Goal: Task Accomplishment & Management: Use online tool/utility

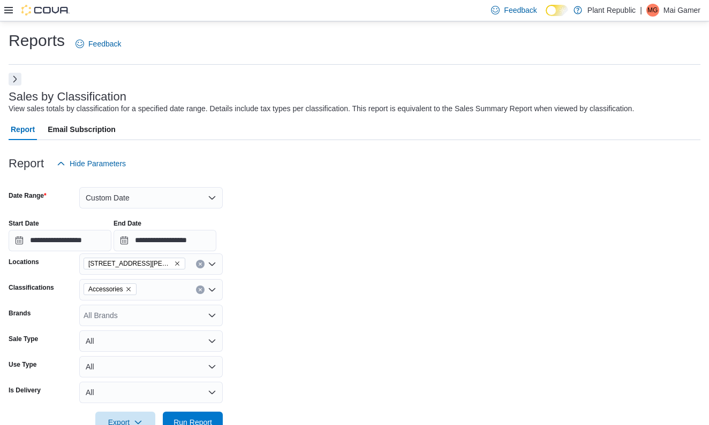
click at [20, 73] on button "Next" at bounding box center [15, 79] width 13 height 13
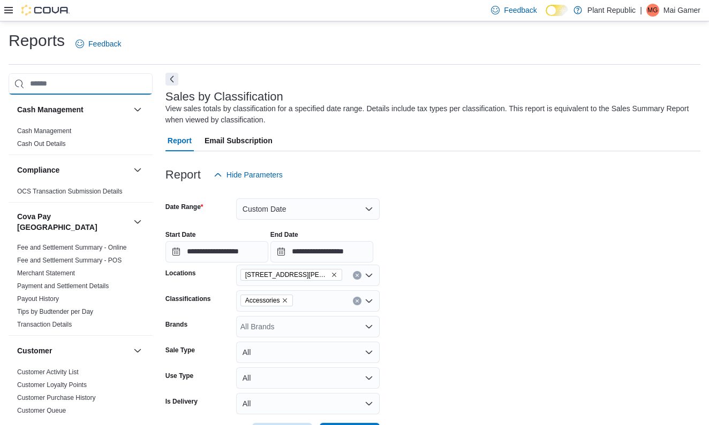
click at [20, 73] on input "search" at bounding box center [81, 83] width 144 height 21
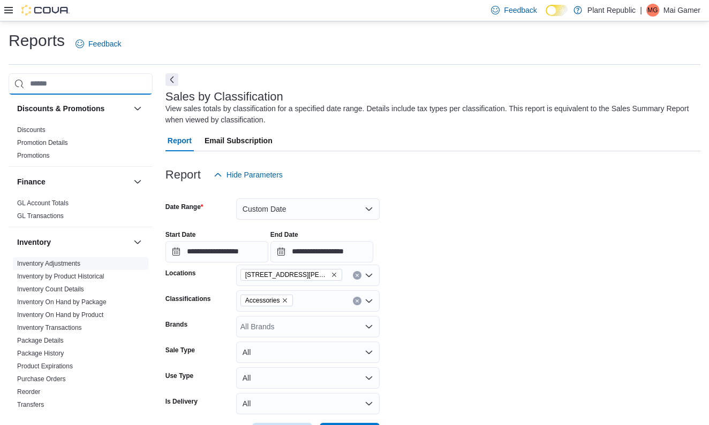
scroll to position [342, 0]
click at [88, 311] on link "Inventory On Hand by Product" at bounding box center [60, 314] width 86 height 7
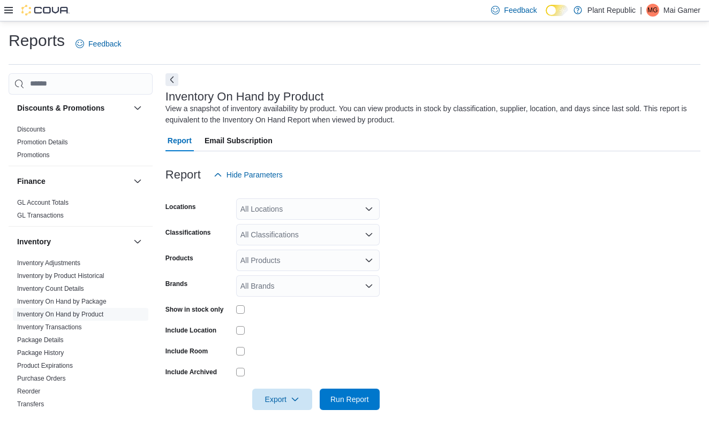
scroll to position [6, 0]
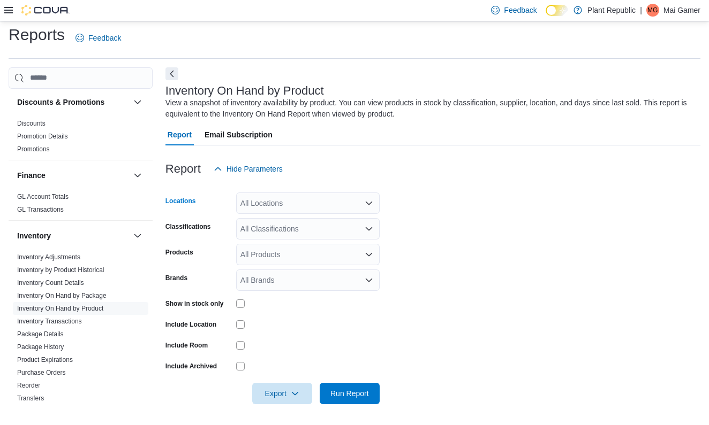
click at [346, 207] on div "All Locations" at bounding box center [307, 203] width 143 height 21
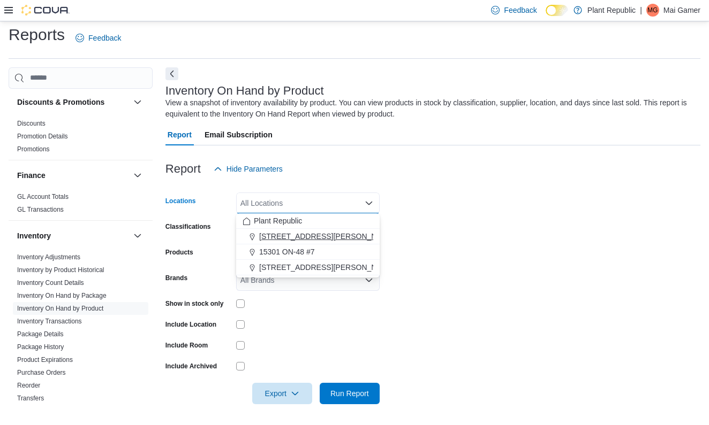
click at [346, 243] on button "[STREET_ADDRESS][PERSON_NAME]" at bounding box center [307, 237] width 143 height 16
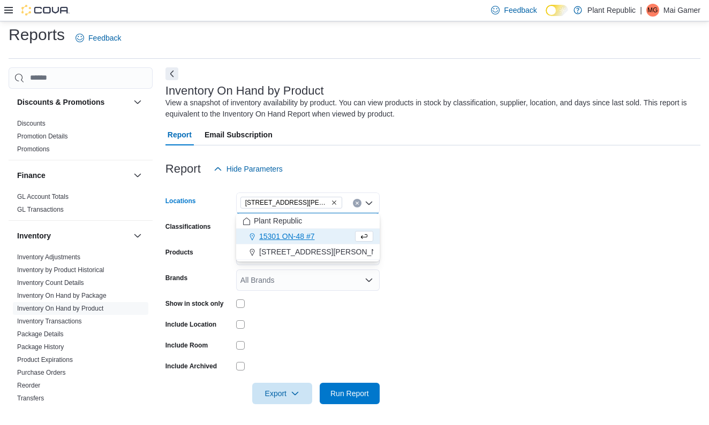
click at [480, 231] on form "Locations [STREET_ADDRESS][PERSON_NAME] Selected. [STREET_ADDRESS][PERSON_NAME]…" at bounding box center [432, 292] width 535 height 225
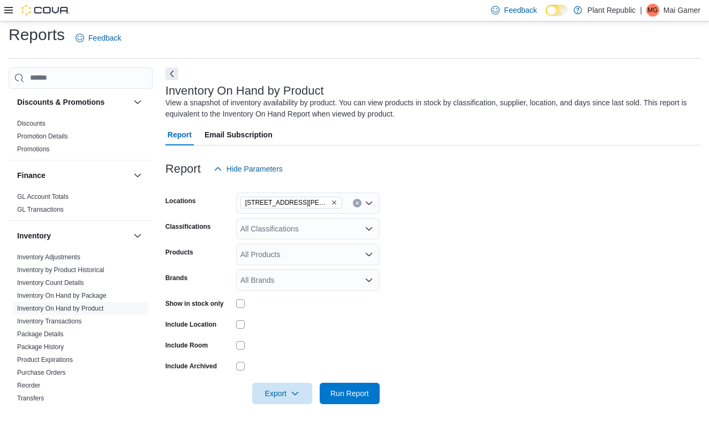
click at [340, 235] on div "All Classifications" at bounding box center [307, 228] width 143 height 21
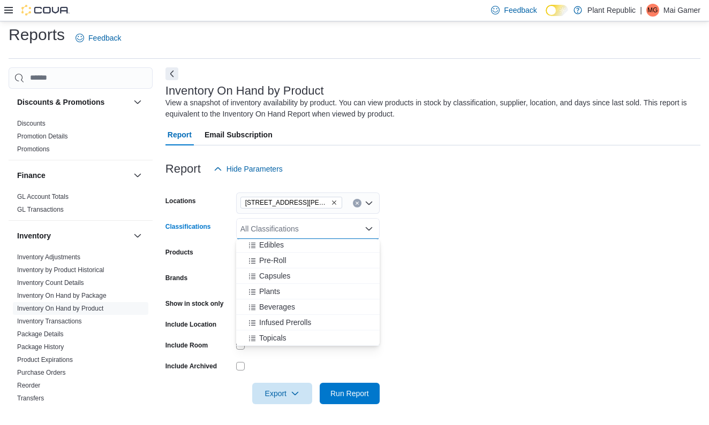
scroll to position [0, 0]
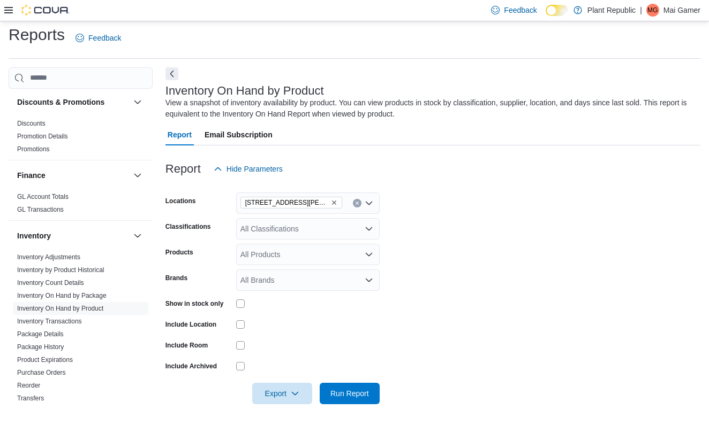
click at [322, 229] on div "All Classifications" at bounding box center [307, 228] width 143 height 21
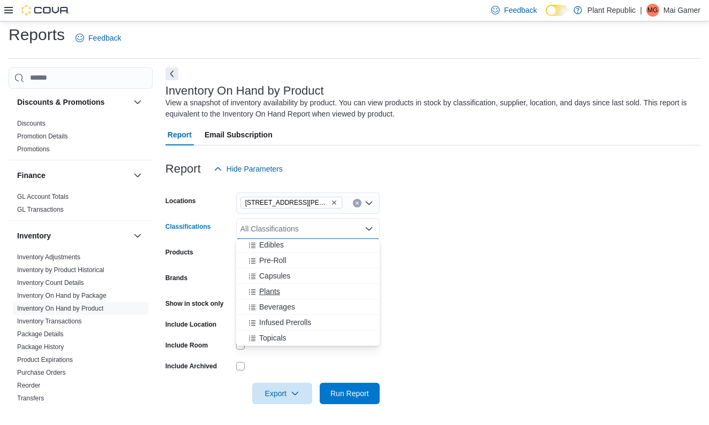
click at [271, 292] on span "Plants" at bounding box center [269, 291] width 21 height 11
click at [271, 292] on span "Capsules" at bounding box center [274, 291] width 31 height 11
click at [271, 292] on span "Pre-Roll" at bounding box center [272, 291] width 27 height 11
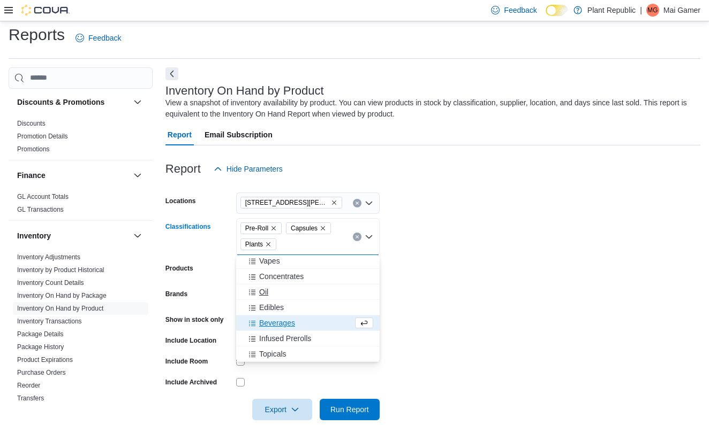
click at [271, 292] on div "Oil" at bounding box center [307, 292] width 131 height 11
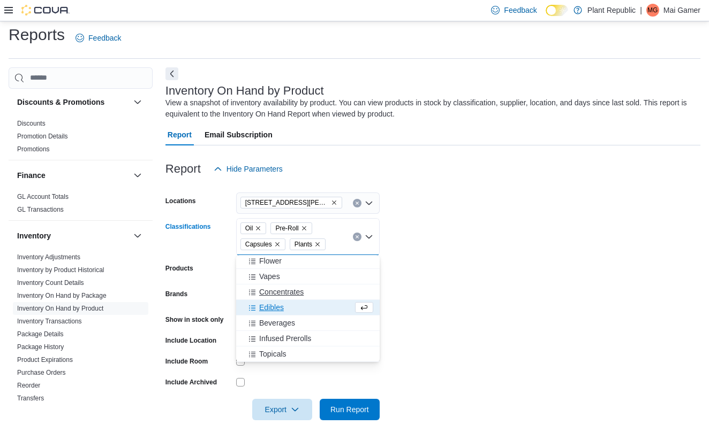
click at [271, 292] on span "Concentrates" at bounding box center [281, 292] width 44 height 11
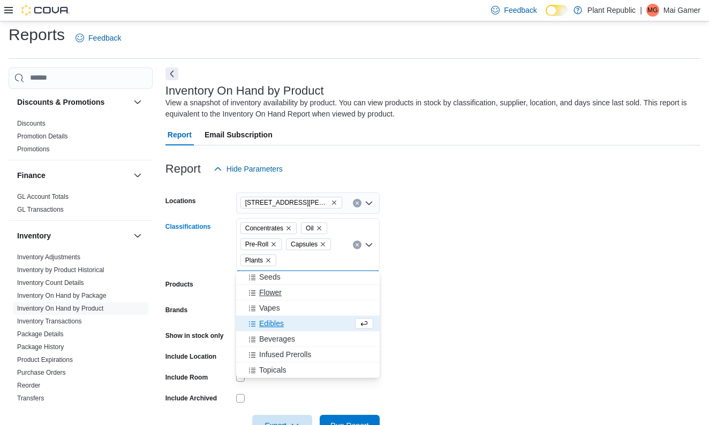
click at [271, 292] on span "Flower" at bounding box center [270, 292] width 22 height 11
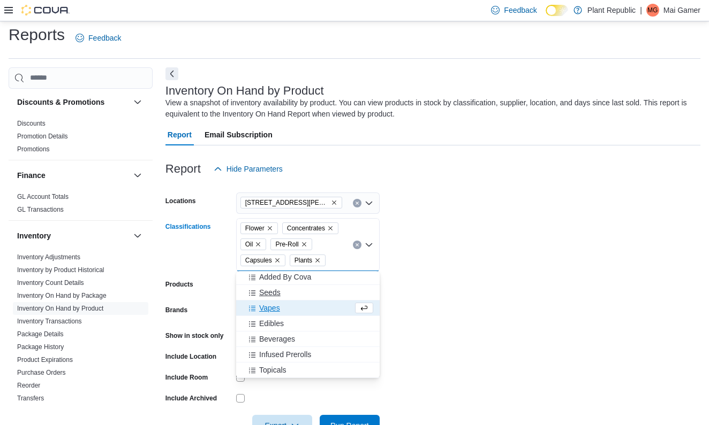
click at [271, 292] on span "Seeds" at bounding box center [269, 292] width 21 height 11
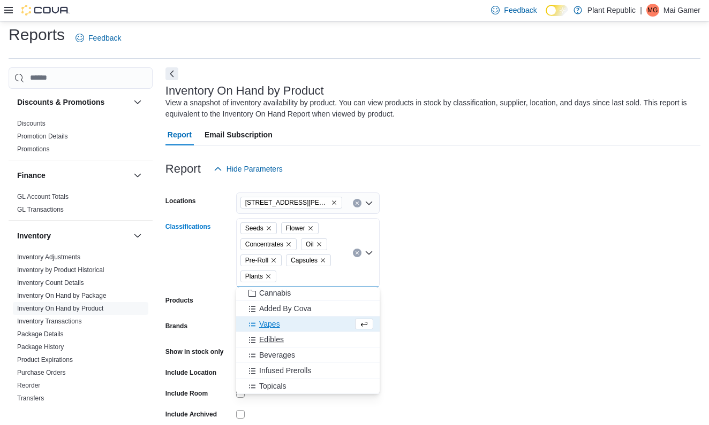
scroll to position [498, 0]
click at [288, 382] on div "Topicals" at bounding box center [307, 386] width 131 height 11
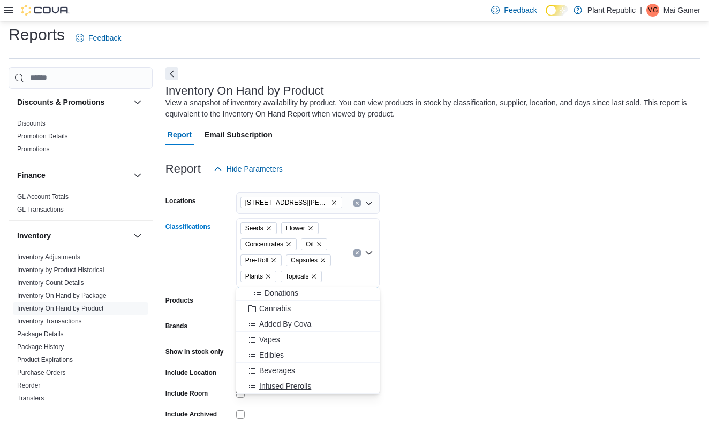
click at [273, 387] on span "Infused Prerolls" at bounding box center [285, 386] width 52 height 11
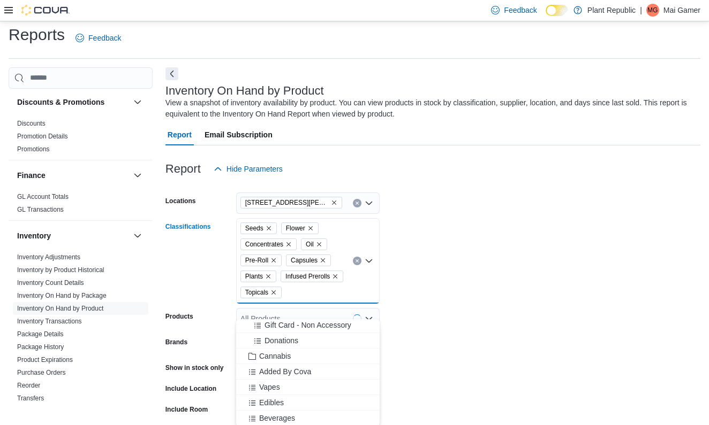
scroll to position [467, 0]
click at [271, 398] on span "Edibles" at bounding box center [271, 403] width 25 height 11
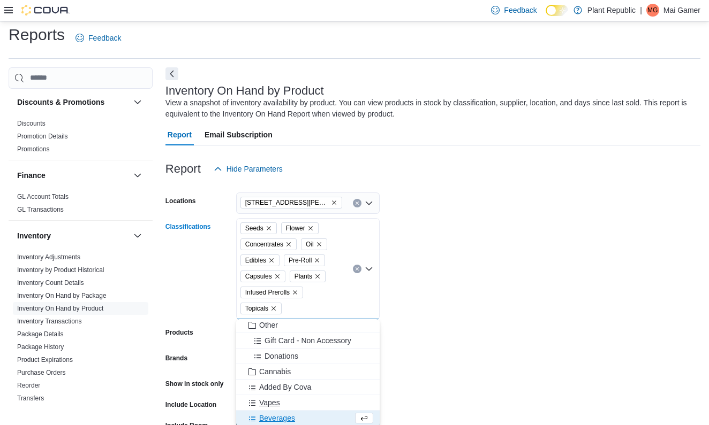
click at [271, 408] on button "Vapes" at bounding box center [307, 404] width 143 height 16
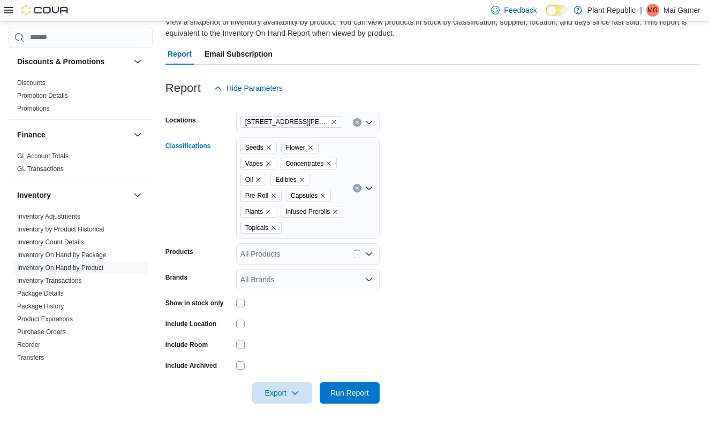
scroll to position [102, 0]
click at [328, 206] on div "Seeds Flower Vapes Concentrates Oil Edibles Pre-Roll Capsules Plants Infused Pr…" at bounding box center [307, 189] width 143 height 102
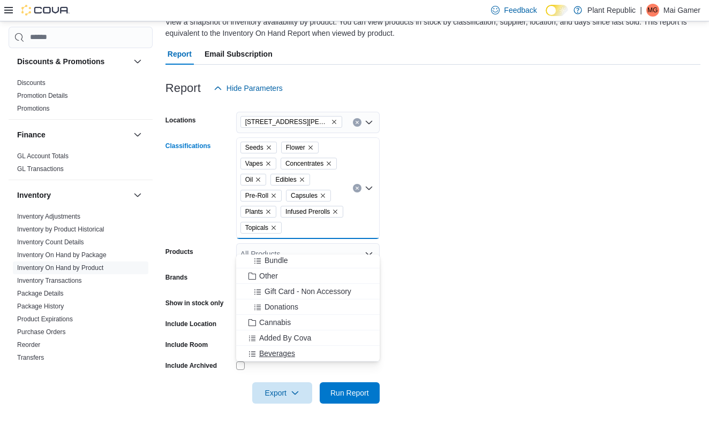
click at [283, 348] on span "Beverages" at bounding box center [277, 353] width 36 height 11
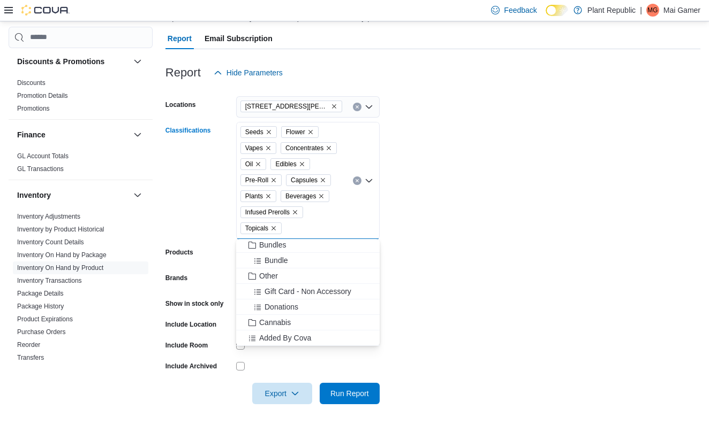
scroll to position [421, 0]
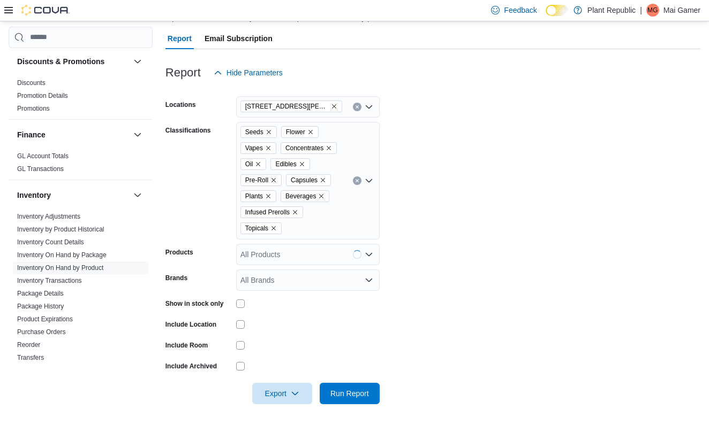
click at [459, 311] on form "Locations [STREET_ADDRESS][PERSON_NAME] Classifications Seeds Flower Vapes Conc…" at bounding box center [432, 243] width 535 height 321
click at [364, 401] on span "Run Report" at bounding box center [349, 393] width 47 height 21
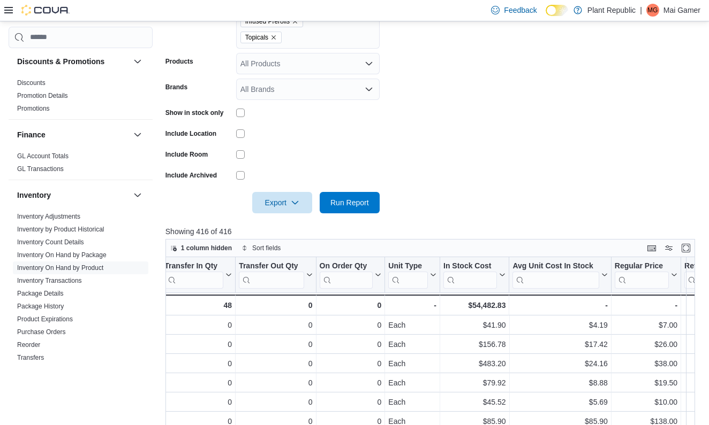
scroll to position [0, 503]
click at [488, 307] on div "$54,482.83" at bounding box center [474, 305] width 62 height 13
click at [493, 305] on div "$54,482.83" at bounding box center [474, 305] width 62 height 13
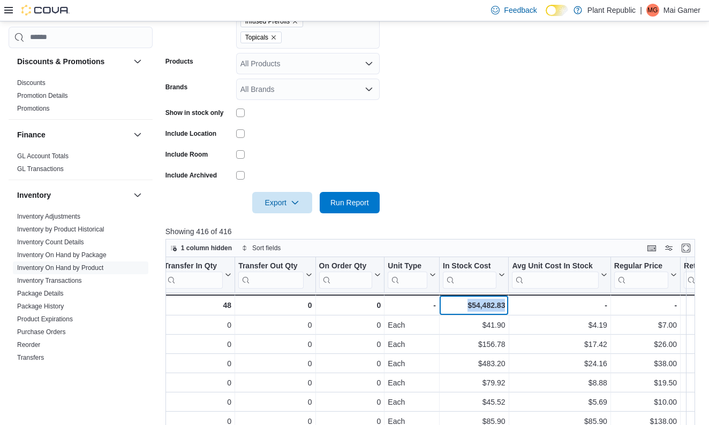
click at [493, 305] on div "$54,482.83" at bounding box center [474, 305] width 62 height 13
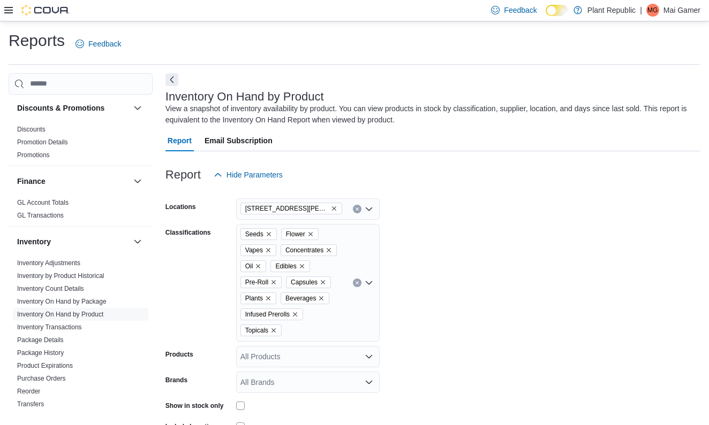
scroll to position [0, 0]
click at [359, 282] on icon "Clear input" at bounding box center [357, 283] width 4 height 4
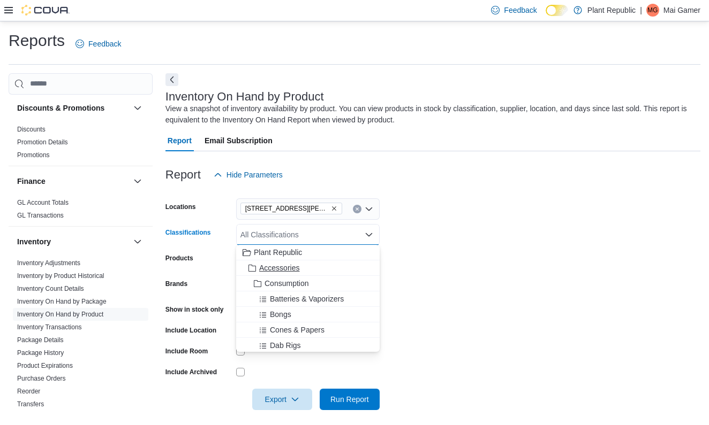
click at [355, 273] on button "Accessories" at bounding box center [307, 269] width 143 height 16
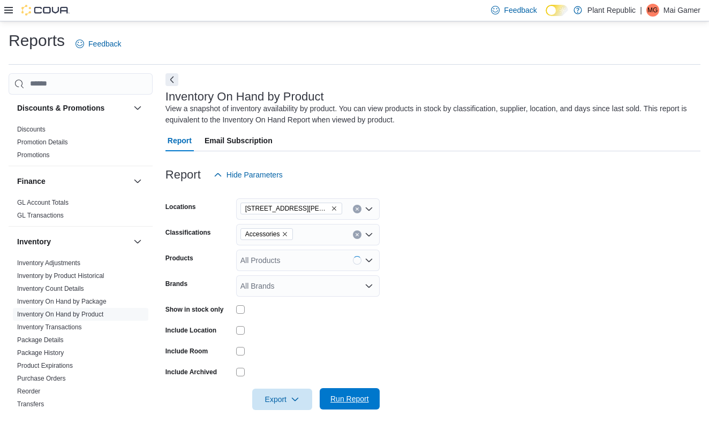
click at [362, 398] on span "Run Report" at bounding box center [349, 399] width 39 height 11
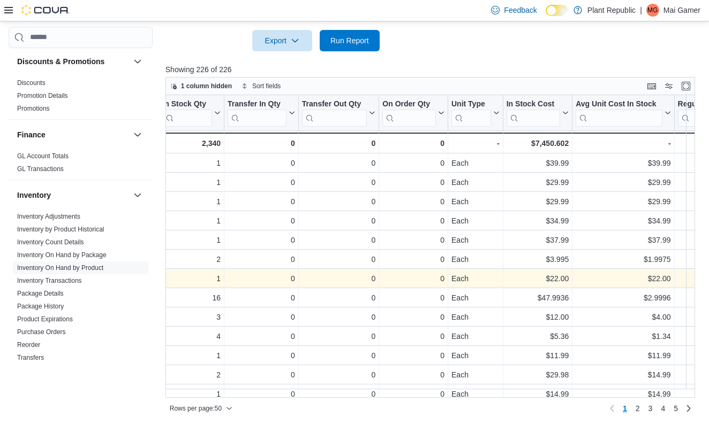
scroll to position [0, 553]
